Goal: Task Accomplishment & Management: Manage account settings

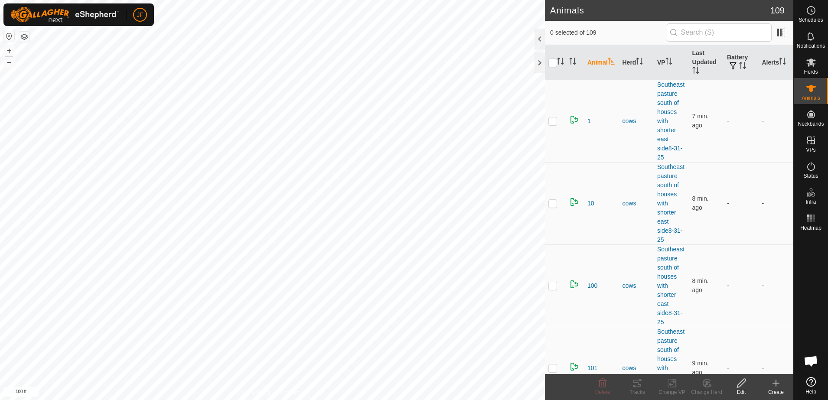
click at [217, 0] on html "JF Schedules Notifications Herds Animals Neckbands VPs Status Infra Heatmap Hel…" at bounding box center [414, 200] width 828 height 400
click at [265, 0] on html "JF Schedules Notifications Herds Animals Neckbands VPs Status Infra Heatmap Hel…" at bounding box center [414, 200] width 828 height 400
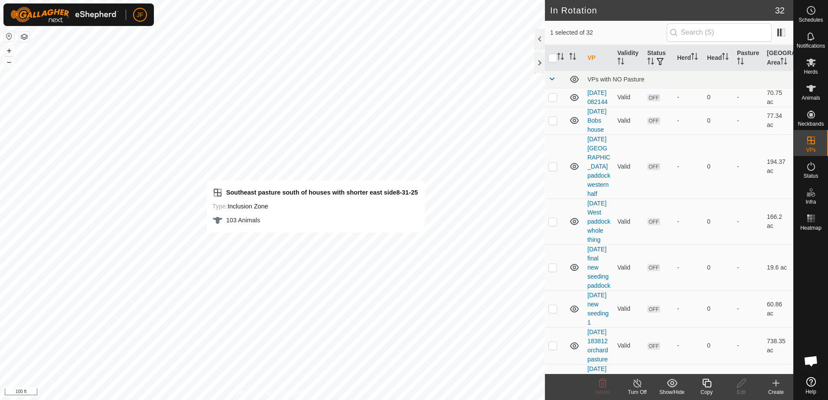
click at [276, 198] on div "Southeast pasture south of houses with shorter east side8-31-25 Type: Inclusion…" at bounding box center [316, 206] width 218 height 52
checkbox input "true"
checkbox input "false"
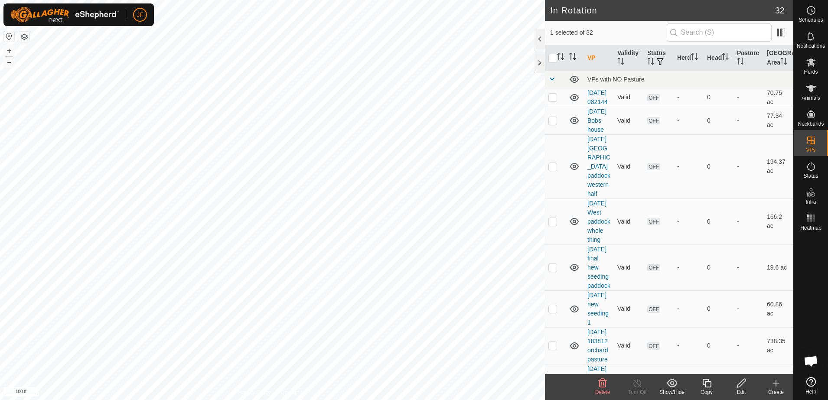
checkbox input "true"
checkbox input "false"
checkbox input "true"
checkbox input "false"
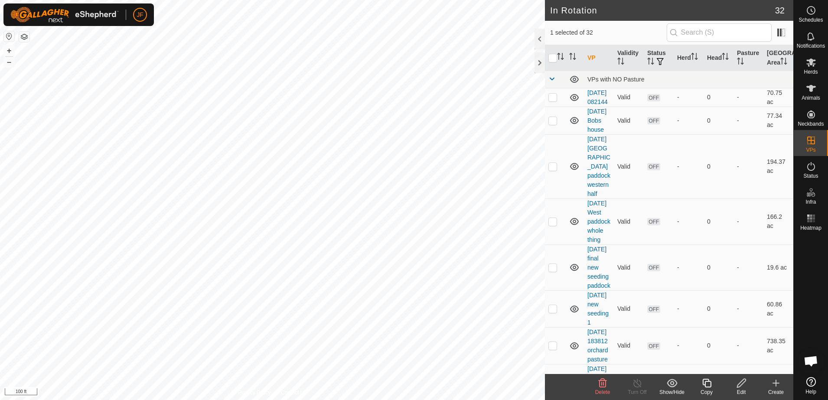
checkbox input "true"
checkbox input "false"
click at [813, 91] on icon at bounding box center [811, 88] width 10 height 10
